Goal: Task Accomplishment & Management: Use online tool/utility

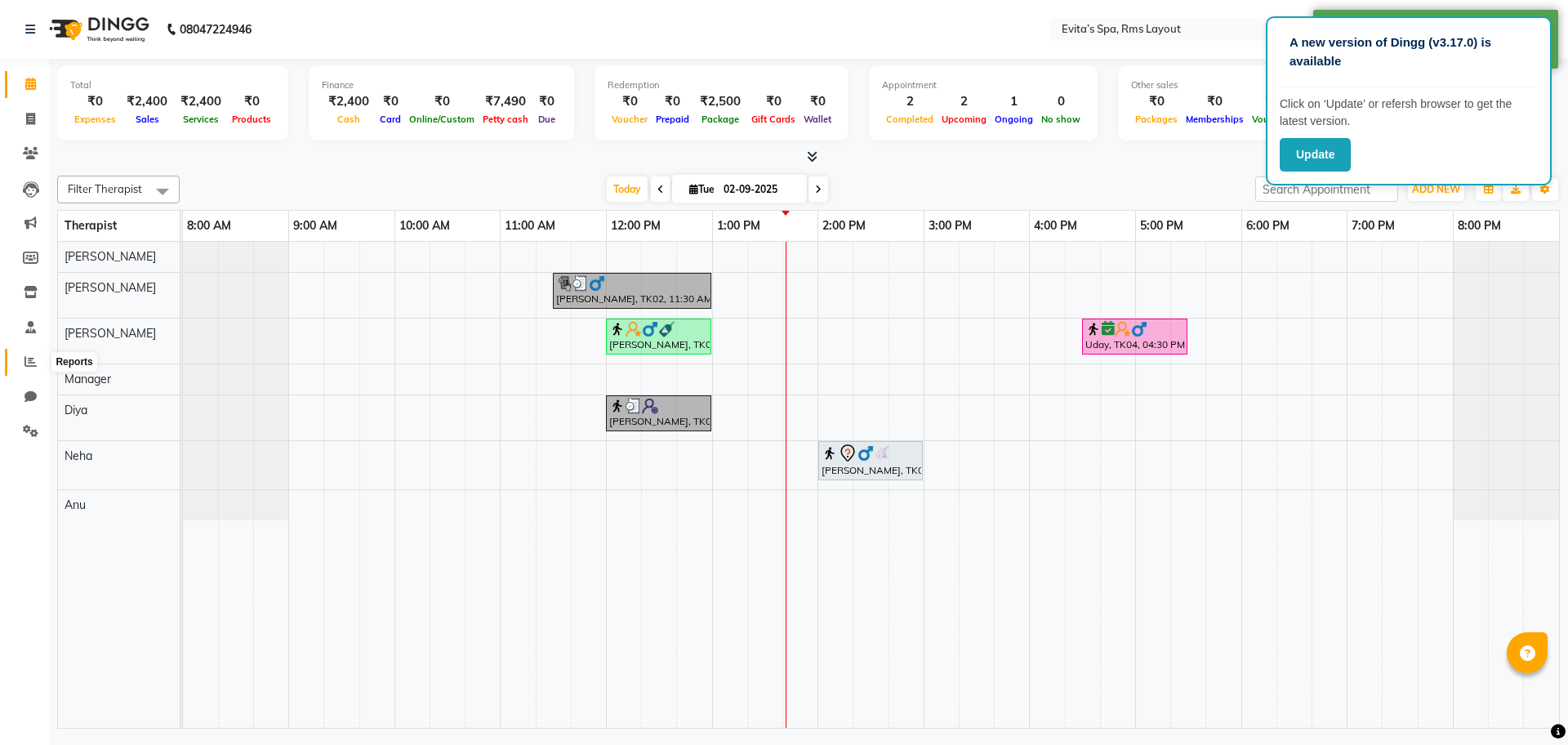
click at [26, 361] on icon at bounding box center [30, 362] width 12 height 12
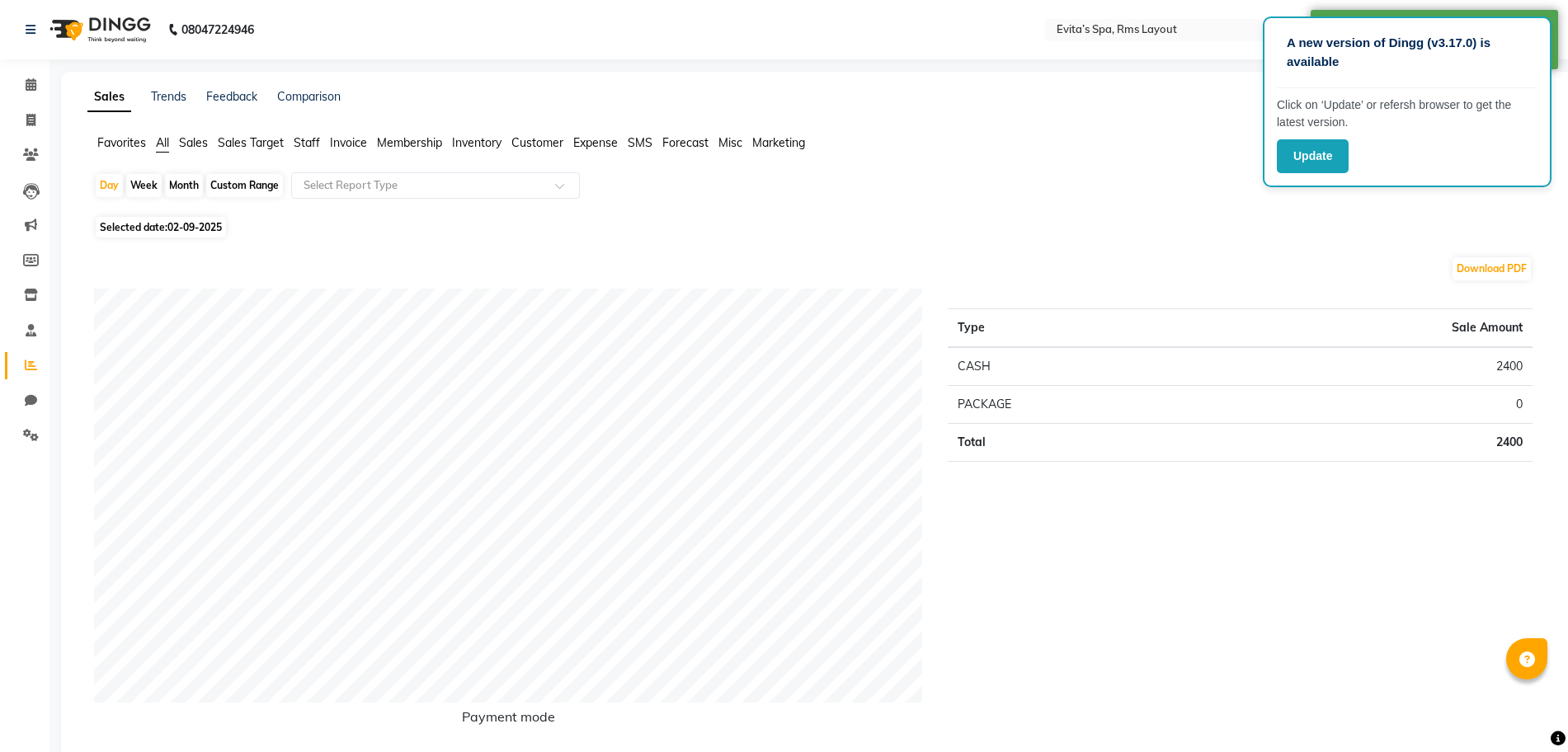
click at [321, 141] on ul "Favorites All Sales Sales Target Staff Invoice Membership Inventory Customer Ex…" at bounding box center [816, 144] width 1458 height 18
click at [308, 145] on span "Staff" at bounding box center [306, 142] width 27 height 15
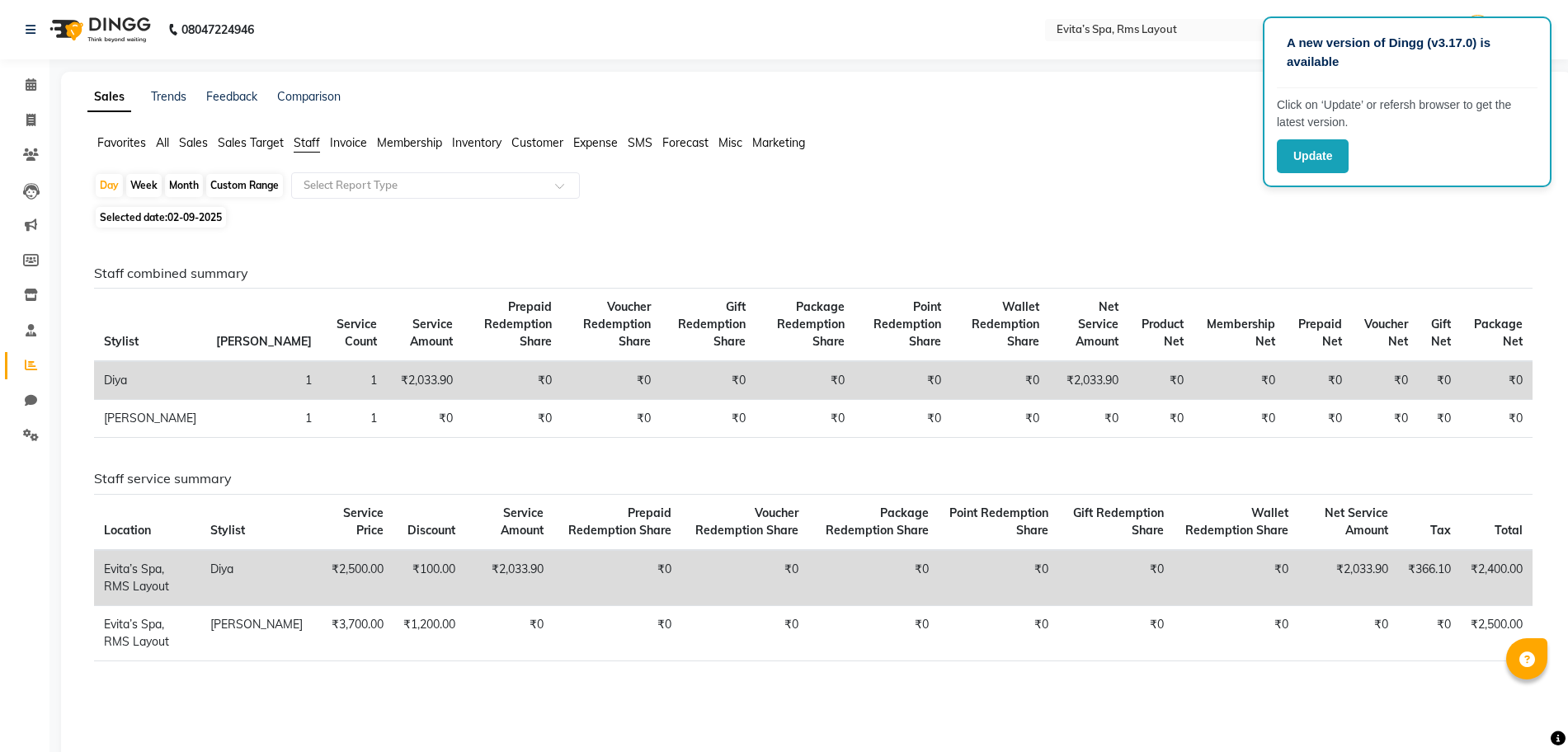
click at [213, 217] on span "02-09-2025" at bounding box center [194, 217] width 55 height 12
select select "9"
select select "2025"
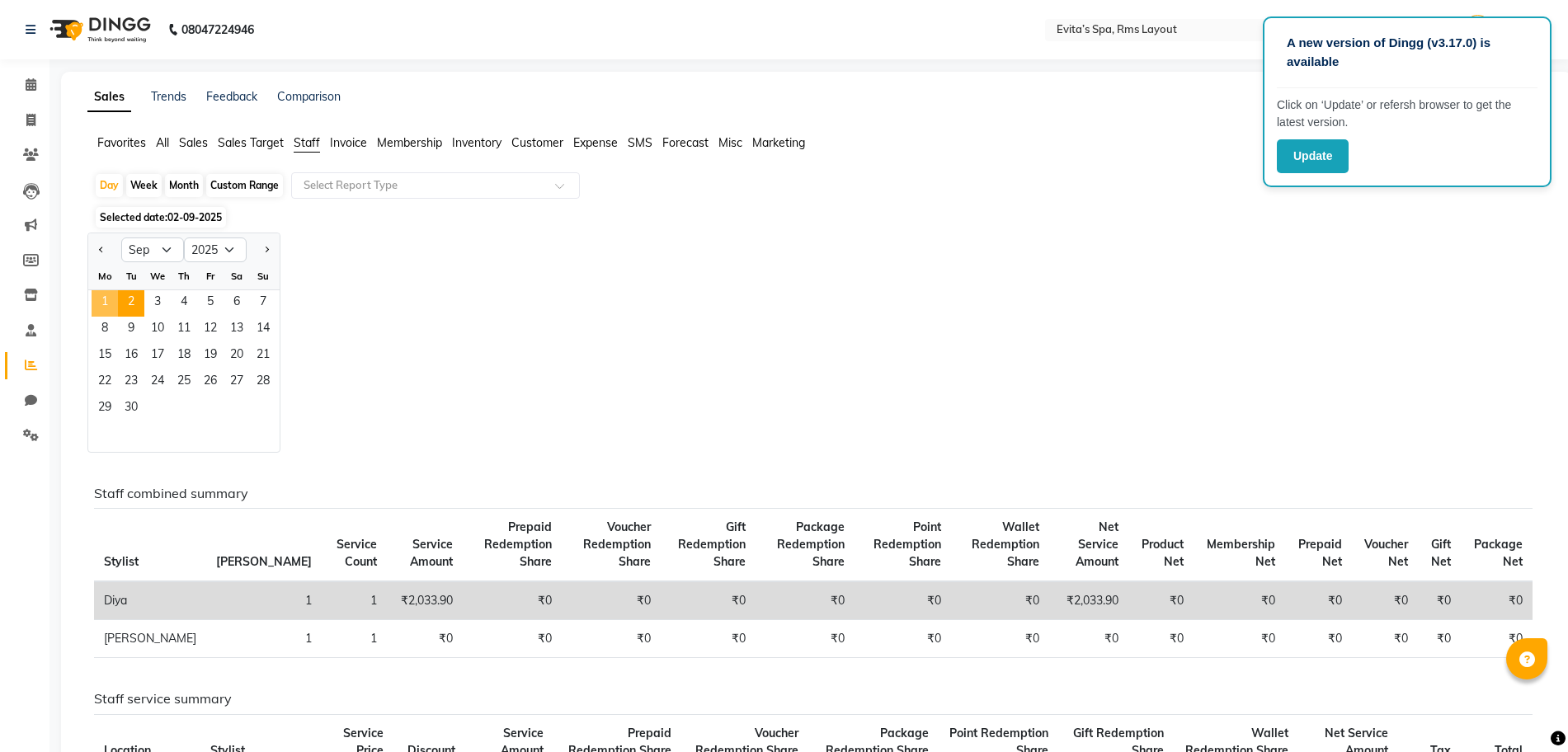
click at [105, 295] on span "1" at bounding box center [104, 304] width 27 height 27
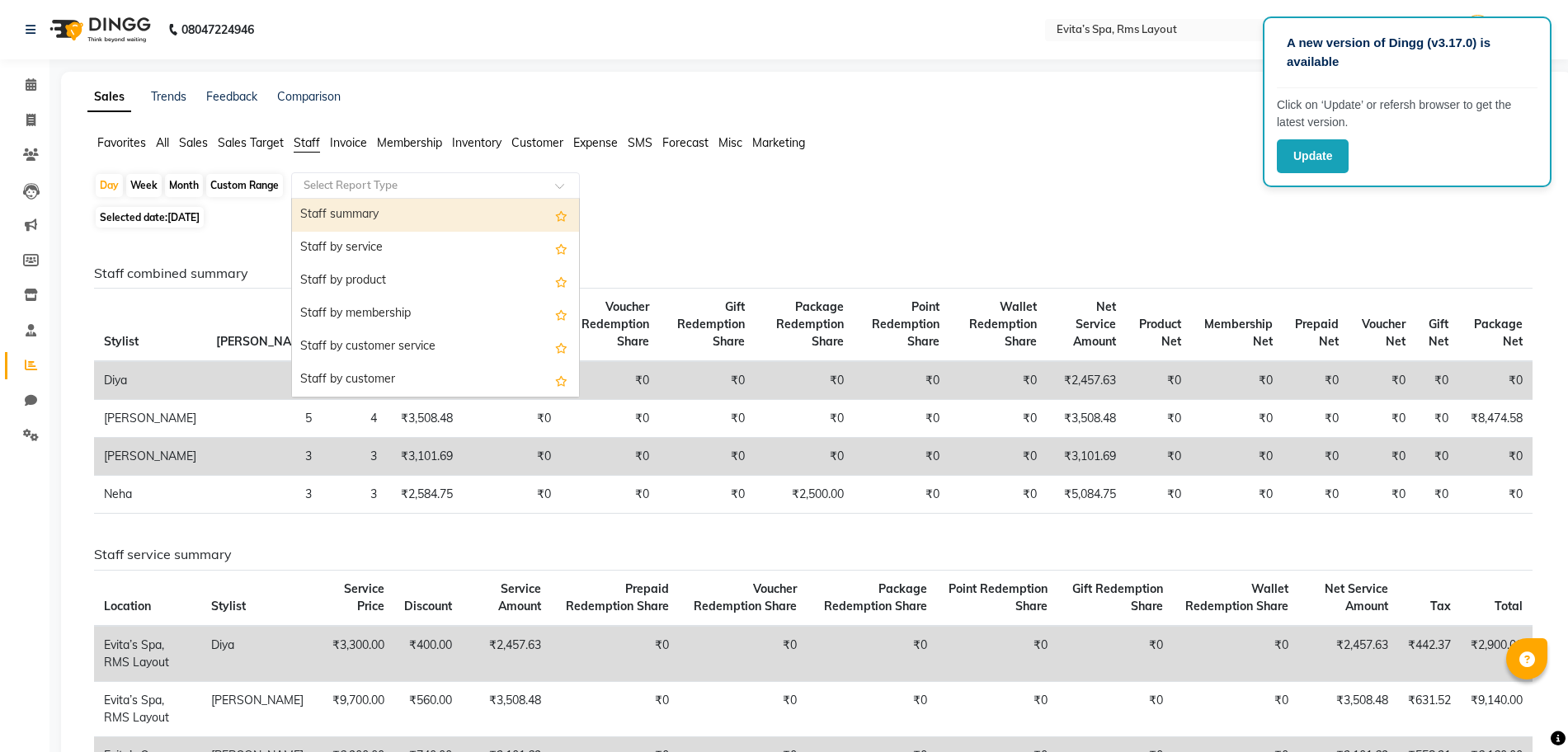
click at [370, 181] on input "text" at bounding box center [419, 186] width 237 height 17
click at [386, 216] on div "Staff summary" at bounding box center [434, 214] width 287 height 33
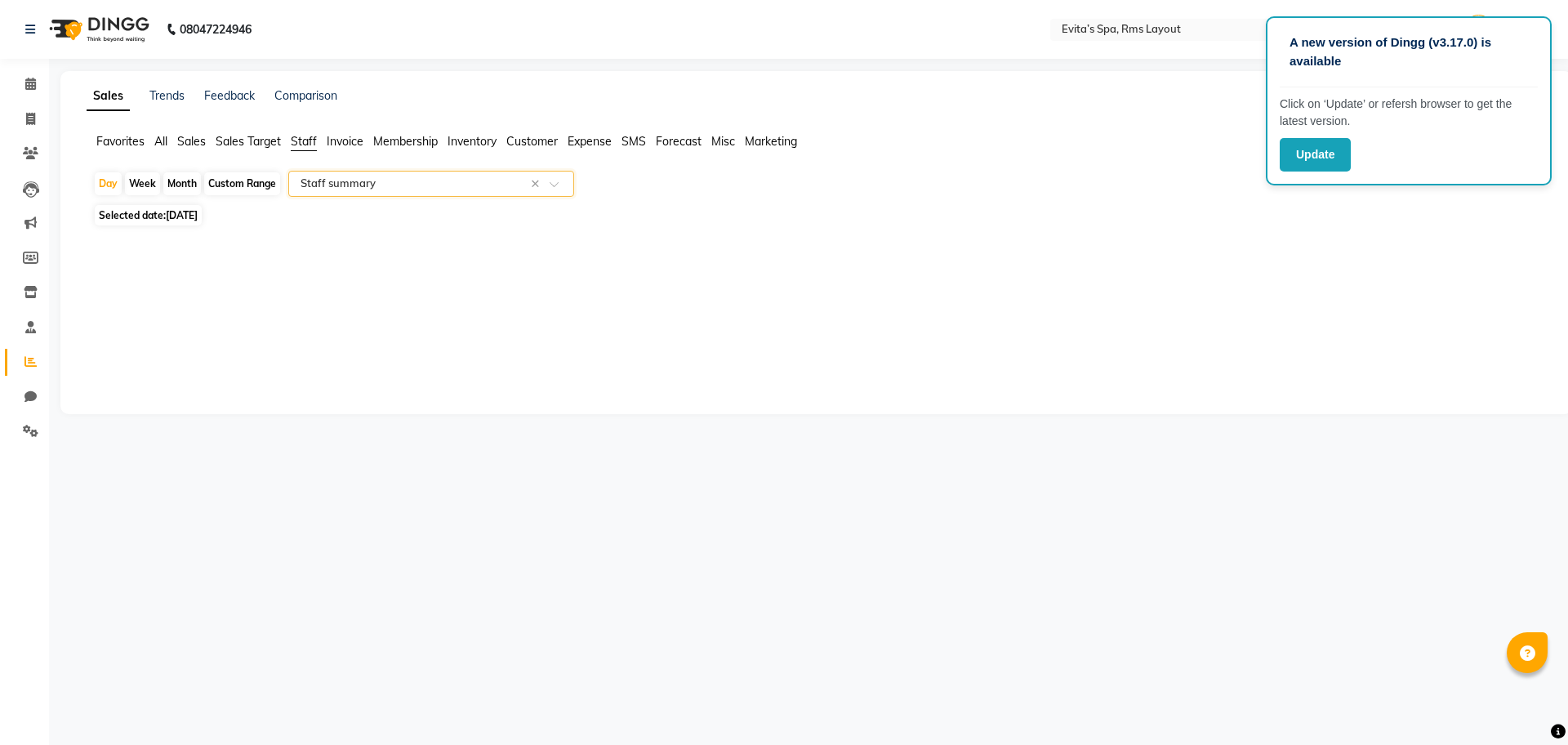
select select "full_report"
select select "csv"
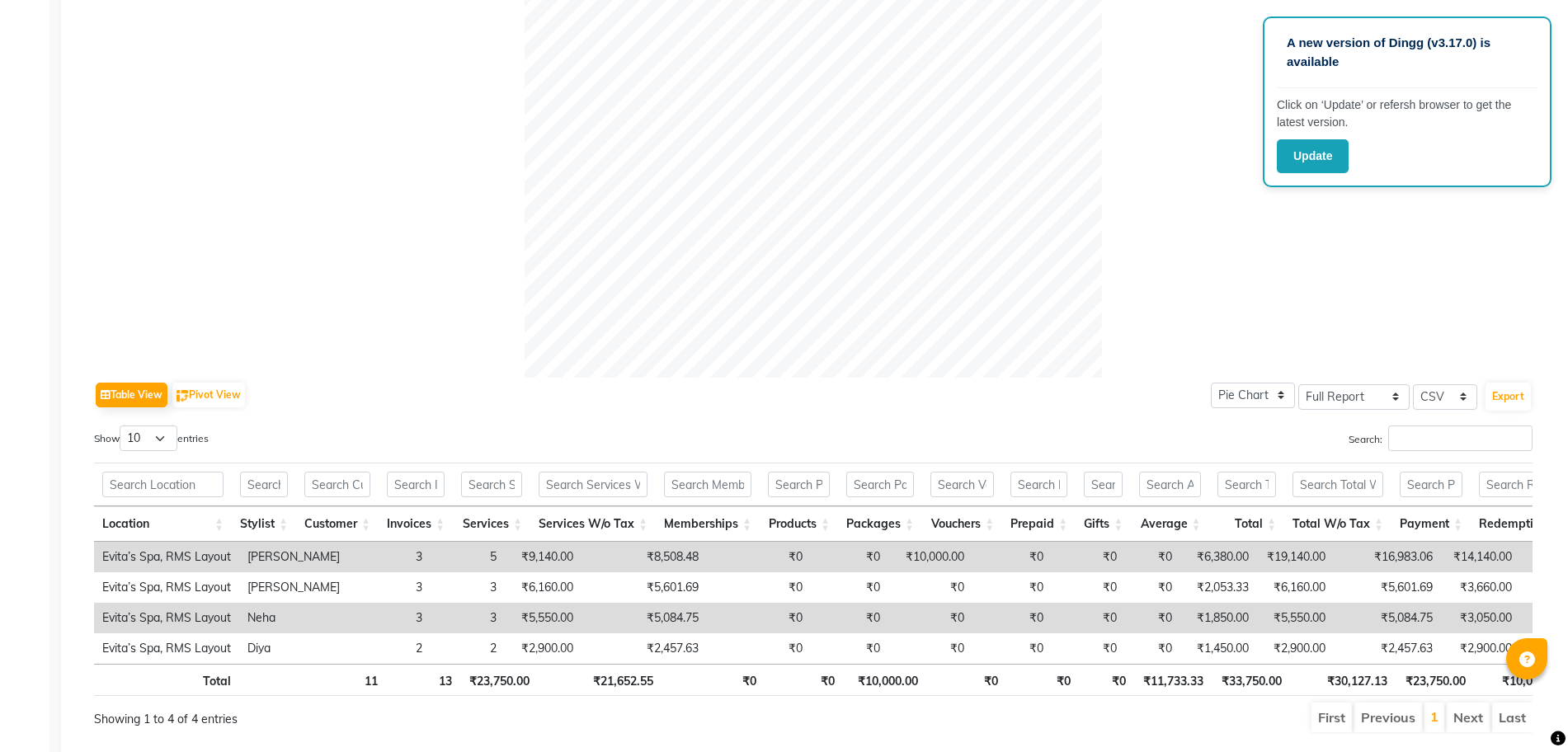
scroll to position [533, 0]
